Goal: Check status: Check status

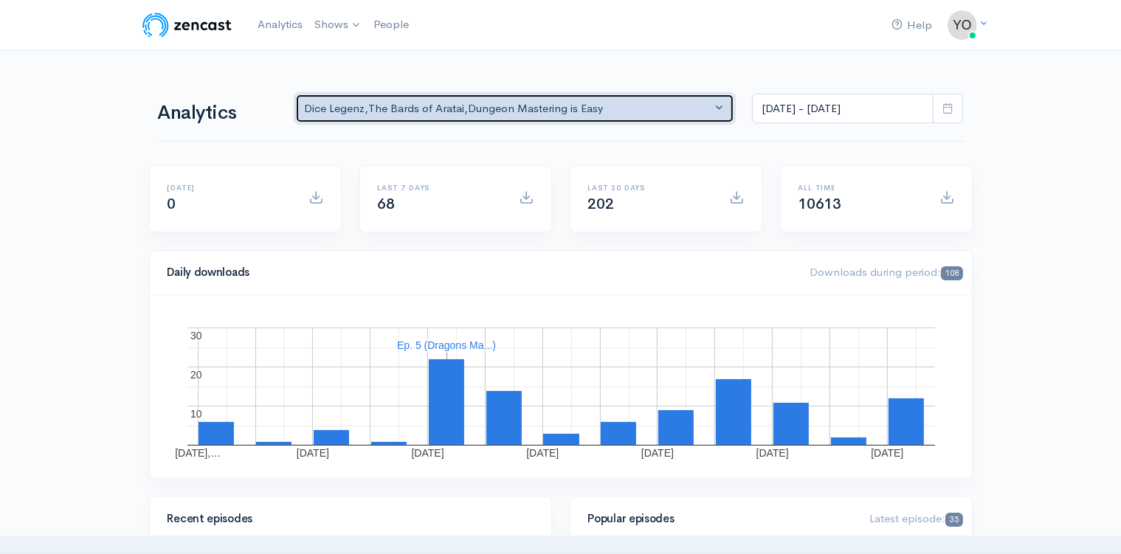
click at [723, 108] on button "Dice Legenz , The Bards of Aratai , Dungeon Mastering is Easy" at bounding box center [515, 109] width 440 height 30
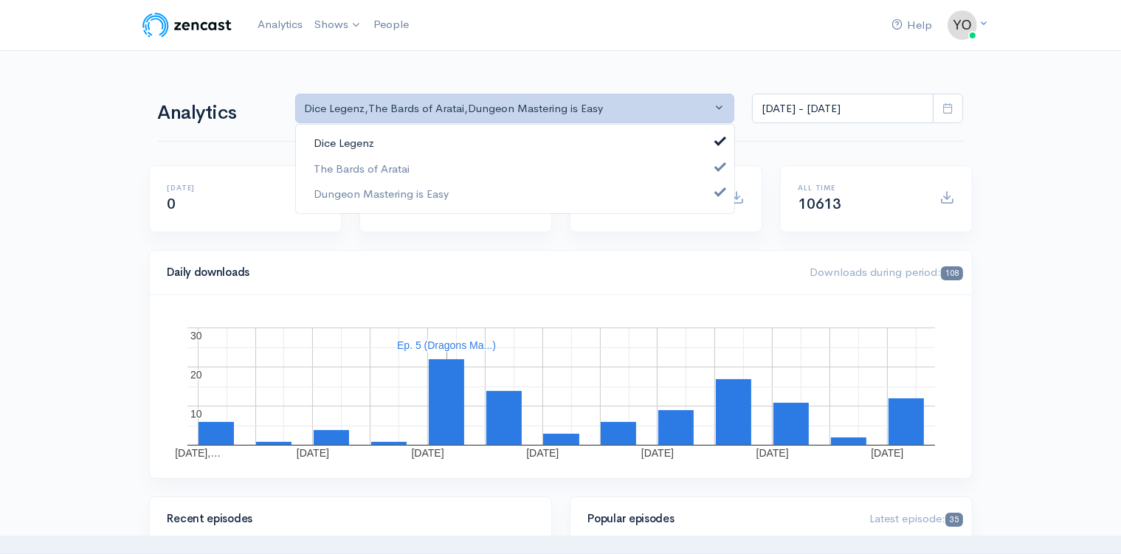
click at [720, 142] on span at bounding box center [720, 139] width 6 height 11
click at [718, 164] on span at bounding box center [720, 164] width 6 height 11
select select "15926"
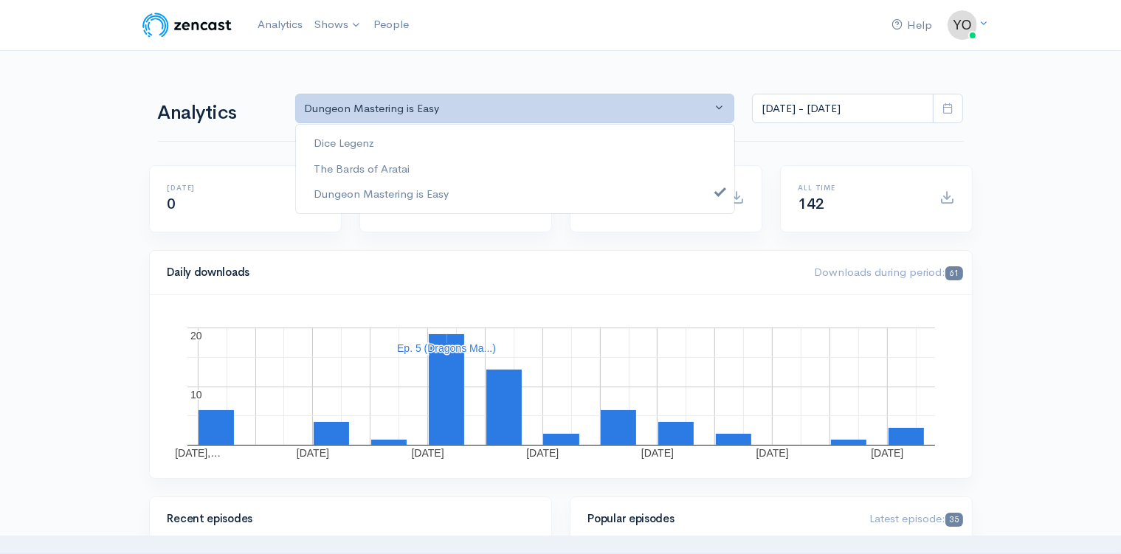
click at [943, 109] on icon at bounding box center [947, 108] width 11 height 11
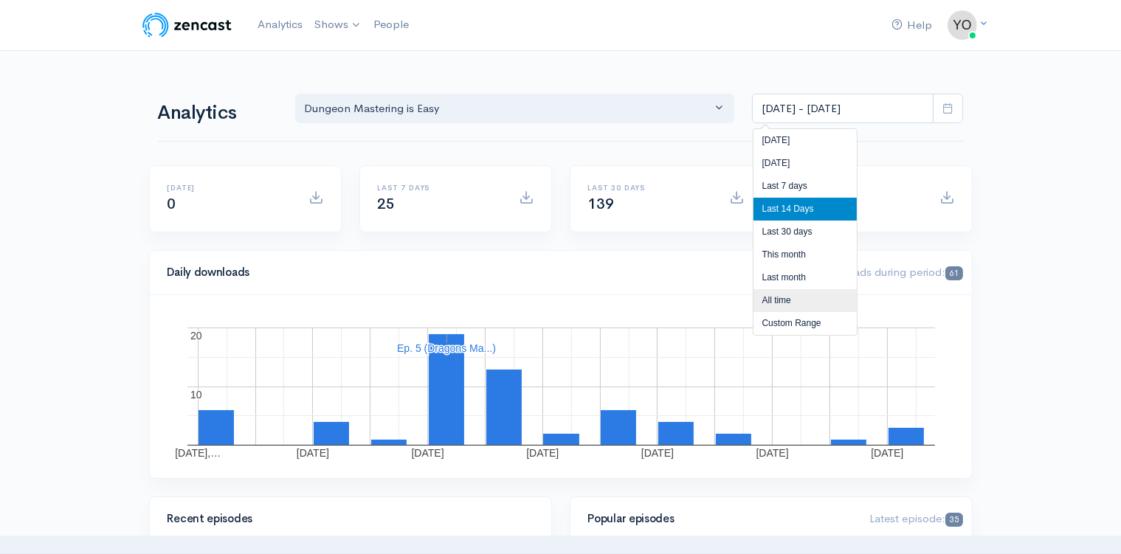
click at [805, 302] on li "All time" at bounding box center [805, 300] width 103 height 23
type input "[DATE] - [DATE]"
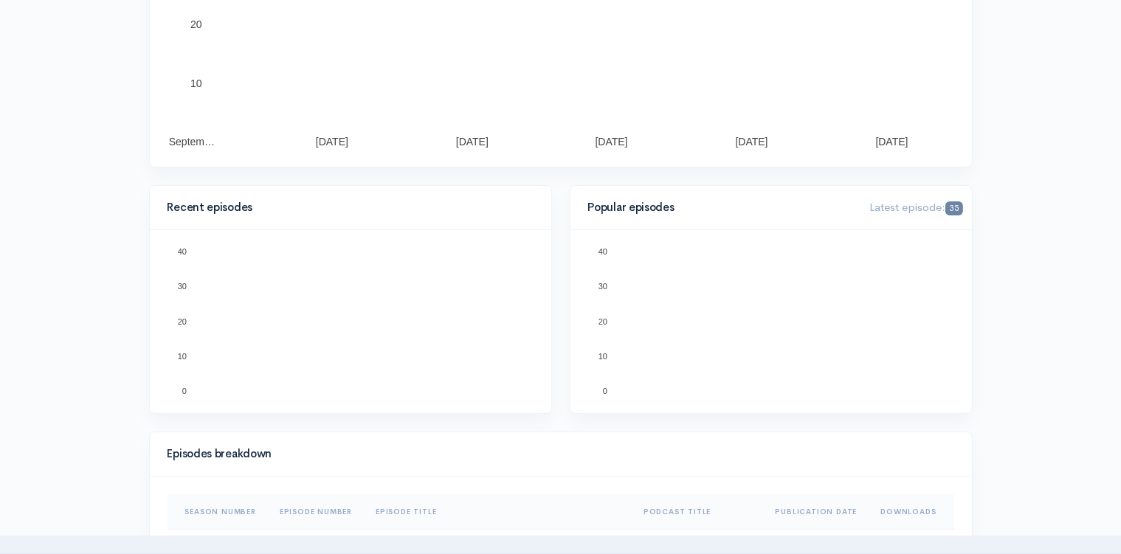
scroll to position [233, 0]
